Goal: Feedback & Contribution: Leave review/rating

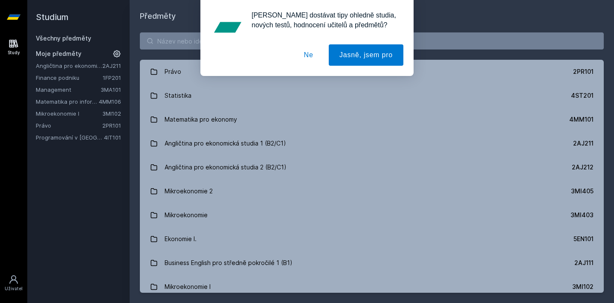
click at [309, 52] on button "Ne" at bounding box center [308, 54] width 31 height 21
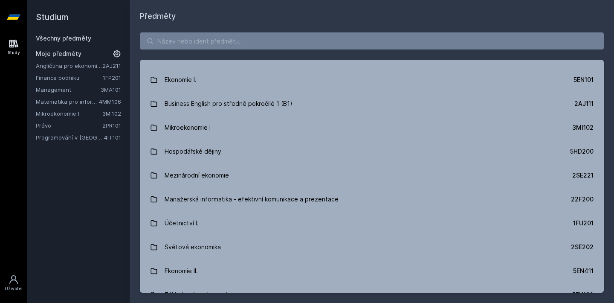
scroll to position [160, 0]
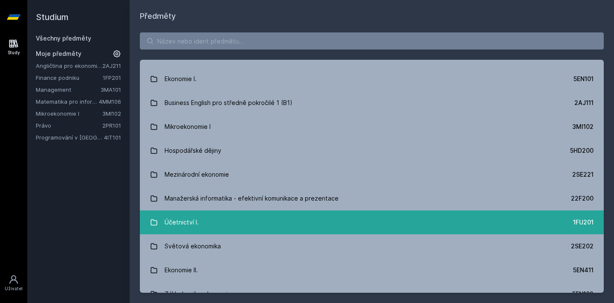
click at [251, 222] on link "Účetnictví I. 1FU201" at bounding box center [372, 222] width 464 height 24
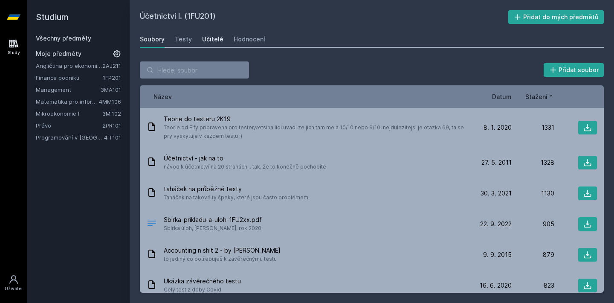
click at [217, 43] on div "Učitelé" at bounding box center [212, 39] width 21 height 9
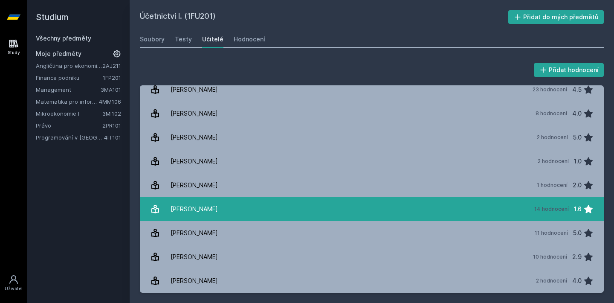
click at [278, 202] on link "[PERSON_NAME] 14 hodnocení 1.6" at bounding box center [372, 209] width 464 height 24
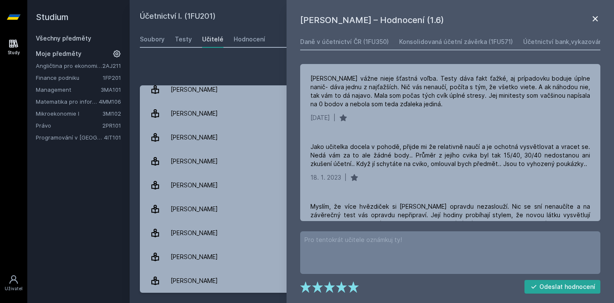
click at [594, 19] on icon at bounding box center [594, 18] width 5 height 5
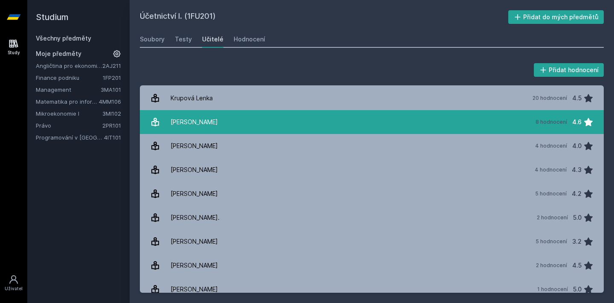
scroll to position [498, 0]
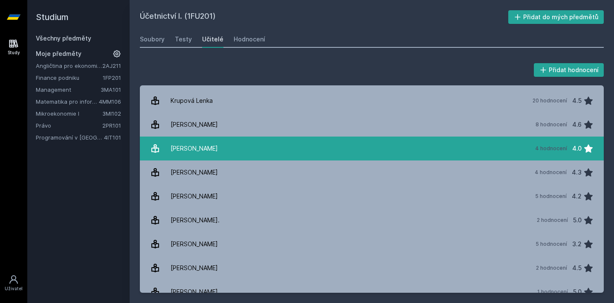
click at [410, 139] on link "[PERSON_NAME] 4 hodnocení 4.0" at bounding box center [372, 148] width 464 height 24
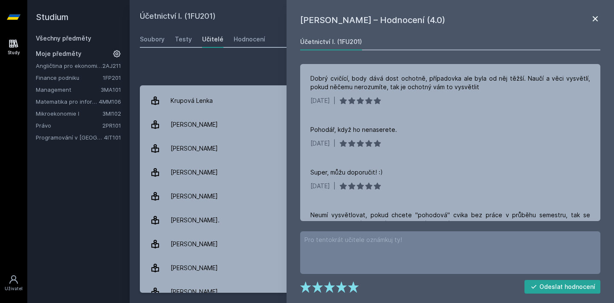
click at [596, 20] on icon at bounding box center [594, 18] width 5 height 5
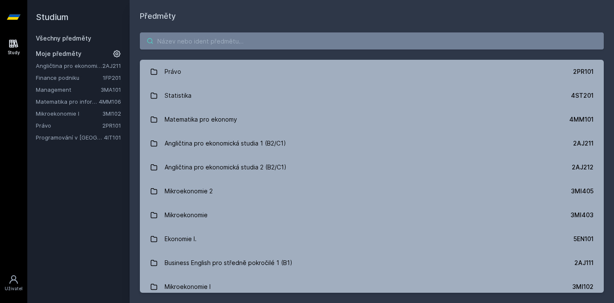
click at [171, 43] on input "search" at bounding box center [372, 40] width 464 height 17
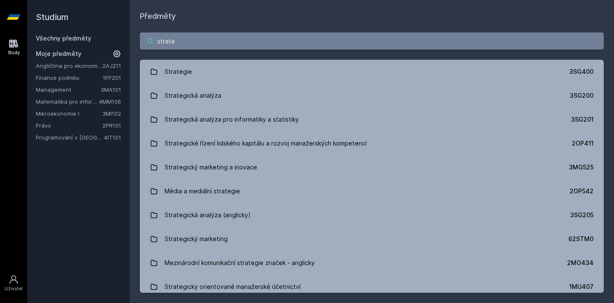
type input "strateg"
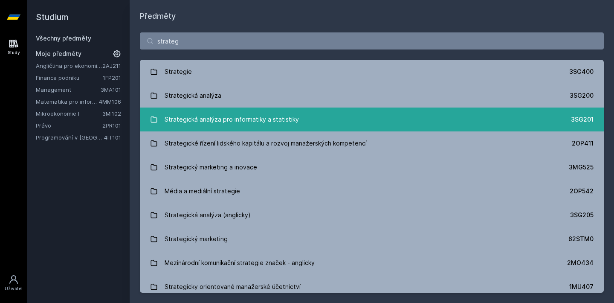
click at [226, 117] on div "Strategická analýza pro informatiky a statistiky" at bounding box center [231, 119] width 134 height 17
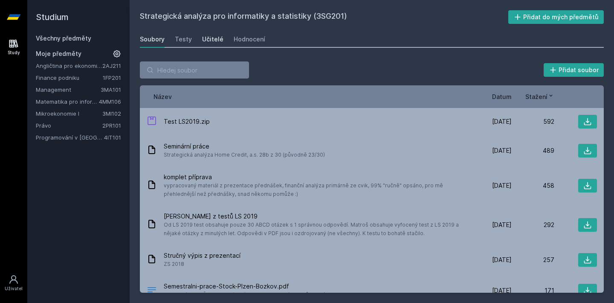
click at [216, 42] on div "Učitelé" at bounding box center [212, 39] width 21 height 9
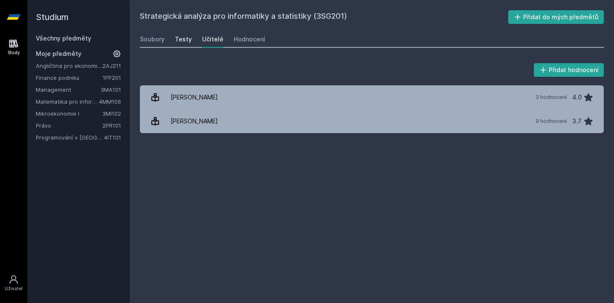
click at [182, 39] on div "Testy" at bounding box center [183, 39] width 17 height 9
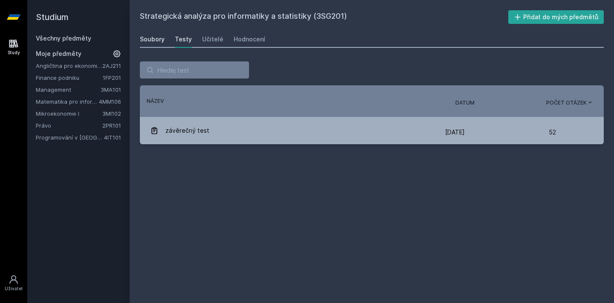
click at [157, 43] on div "Soubory" at bounding box center [152, 39] width 25 height 9
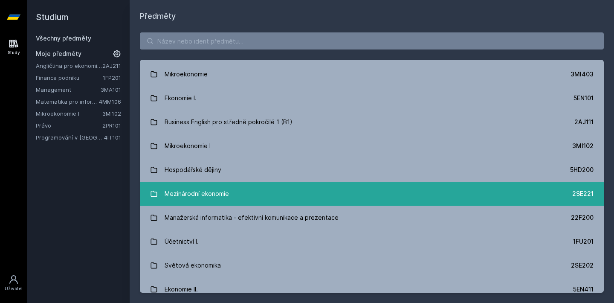
scroll to position [141, 0]
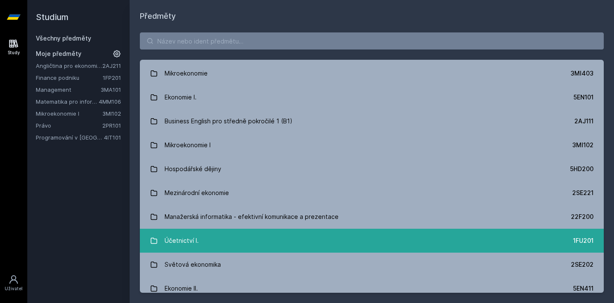
click at [254, 235] on link "Účetnictví I. 1FU201" at bounding box center [372, 240] width 464 height 24
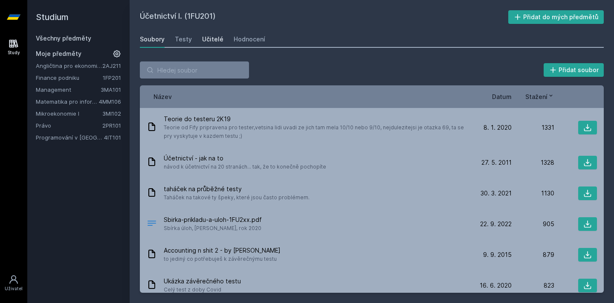
click at [218, 41] on div "Učitelé" at bounding box center [212, 39] width 21 height 9
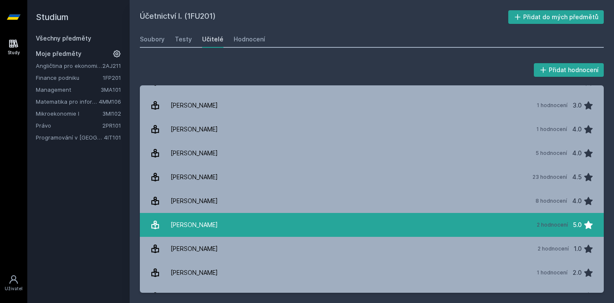
scroll to position [1447, 0]
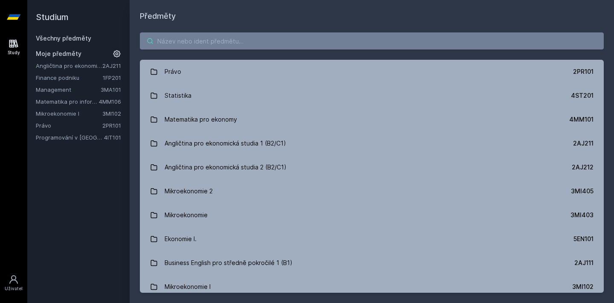
click at [164, 39] on input "search" at bounding box center [372, 40] width 464 height 17
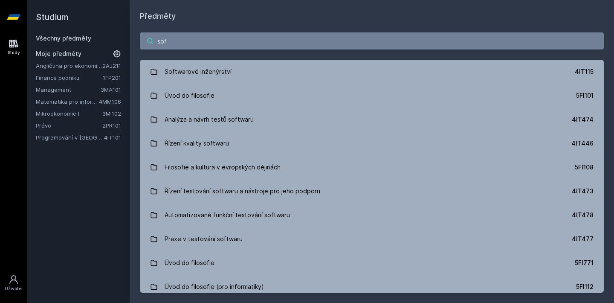
type input "soft"
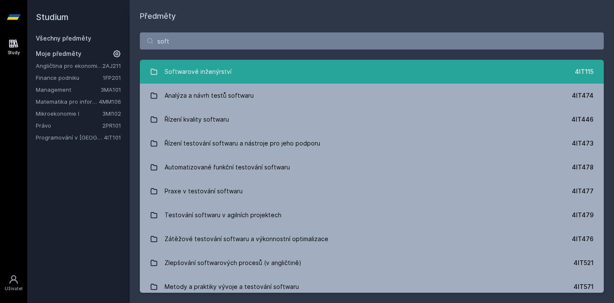
click at [211, 77] on div "Softwarové inženýrství" at bounding box center [197, 71] width 67 height 17
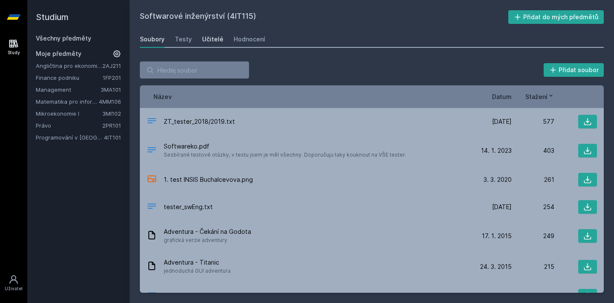
click at [213, 41] on div "Učitelé" at bounding box center [212, 39] width 21 height 9
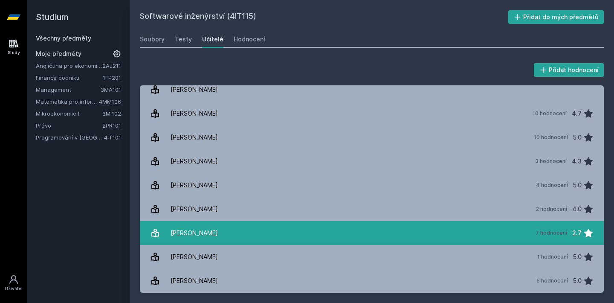
scroll to position [8, 0]
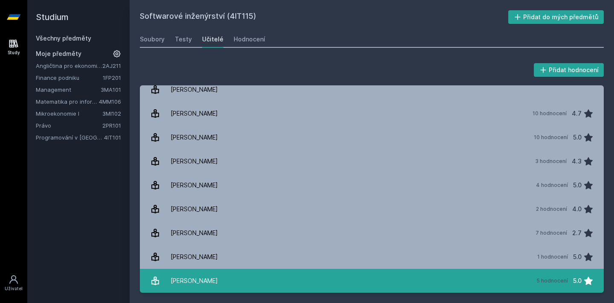
click at [320, 276] on link "[PERSON_NAME] 5 hodnocení 5.0" at bounding box center [372, 280] width 464 height 24
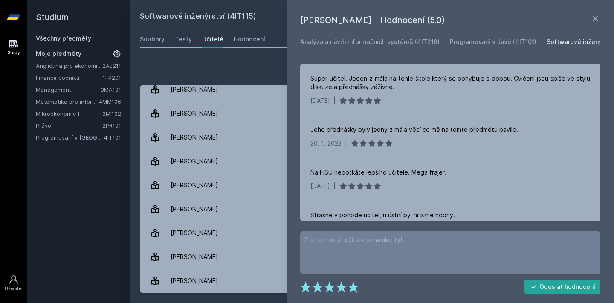
click at [273, 68] on div "Přidat hodnocení" at bounding box center [372, 69] width 464 height 17
click at [595, 20] on icon at bounding box center [595, 19] width 10 height 10
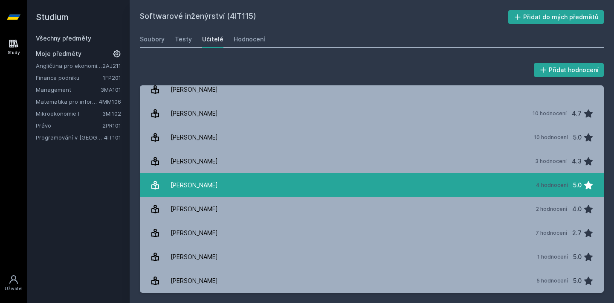
scroll to position [8, 0]
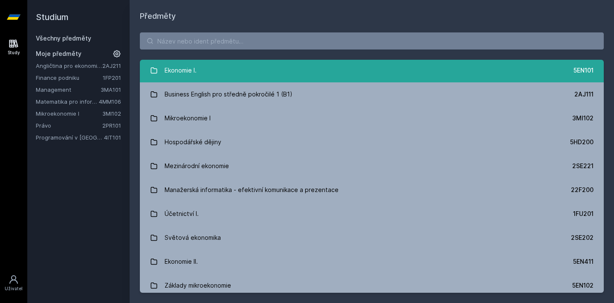
scroll to position [170, 0]
